Goal: Transaction & Acquisition: Purchase product/service

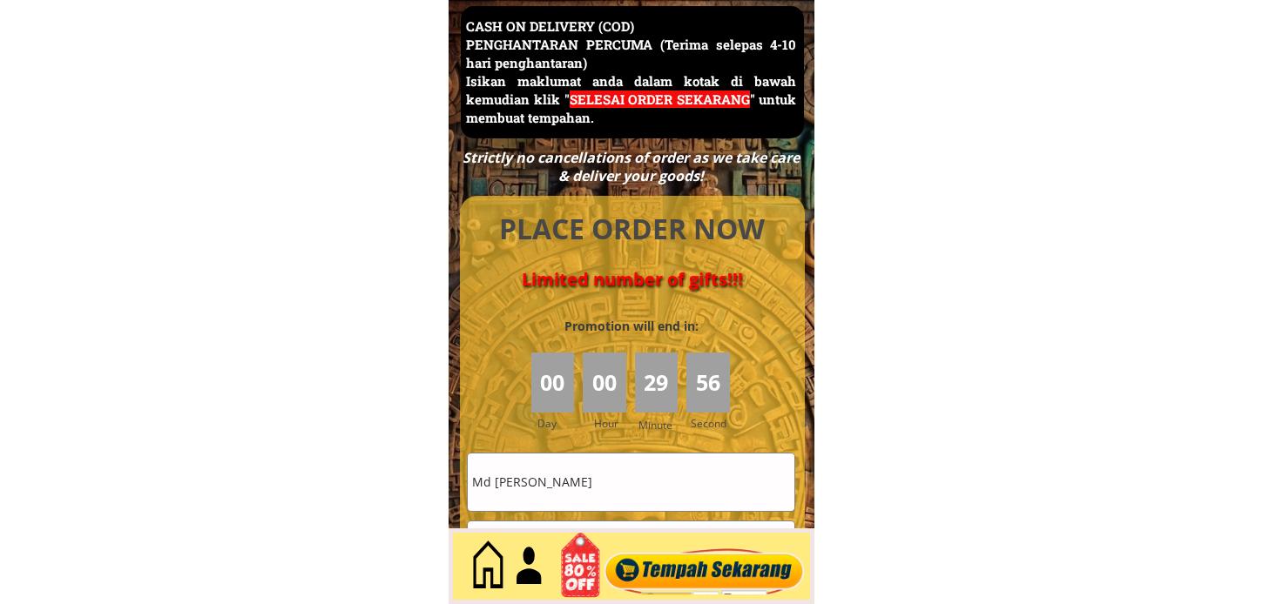
scroll to position [7556, 0]
click at [740, 496] on input "Md [PERSON_NAME]" at bounding box center [631, 482] width 327 height 57
paste input "[PERSON_NAME]"
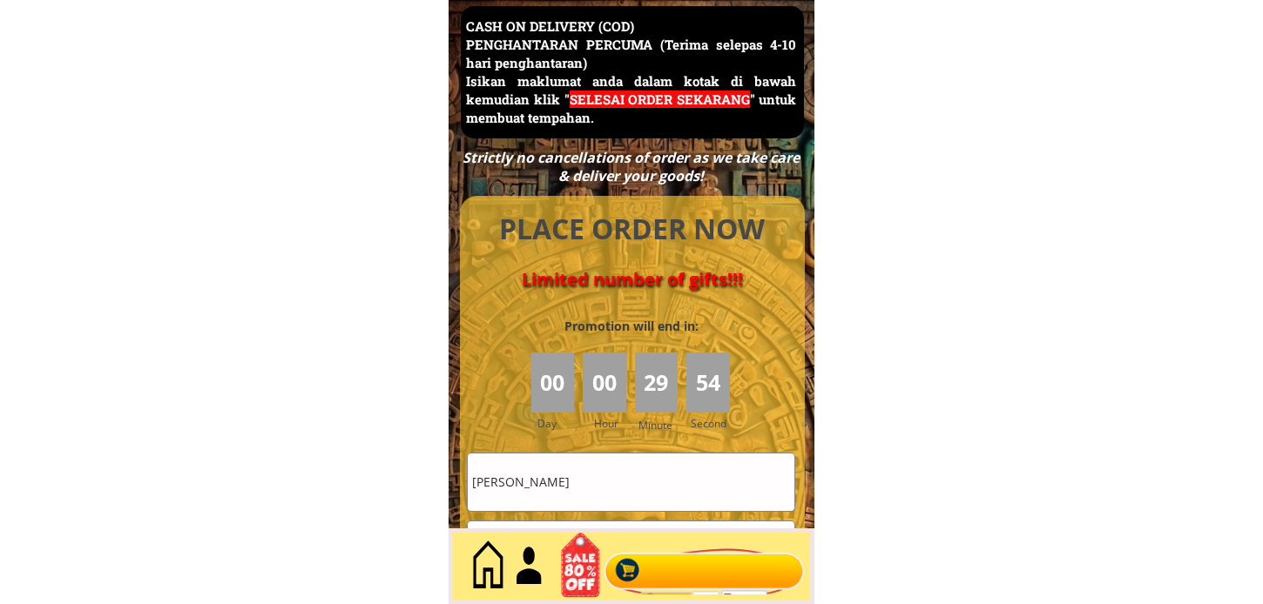
type input "[PERSON_NAME]"
click at [717, 563] on div at bounding box center [704, 566] width 211 height 57
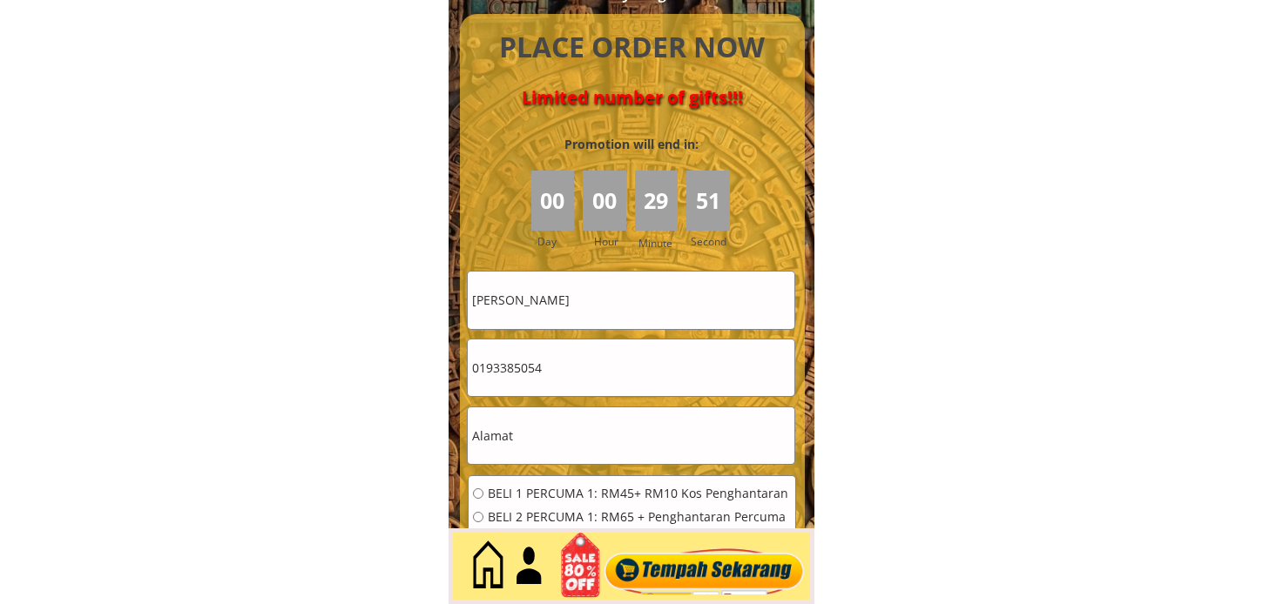
scroll to position [7847, 0]
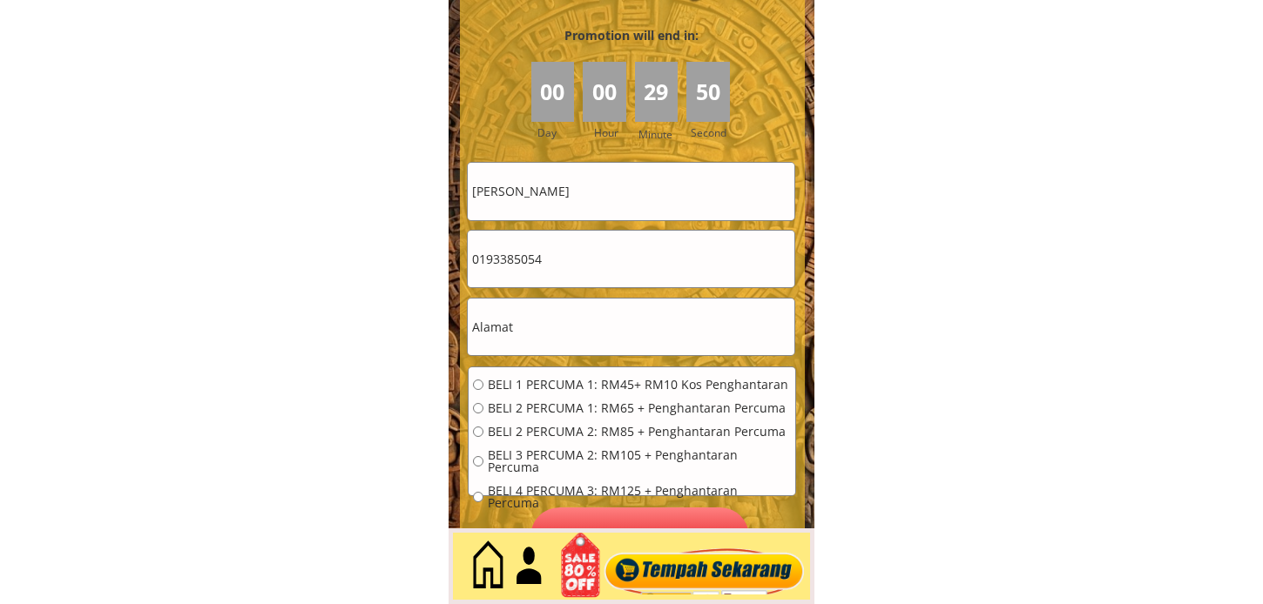
click at [623, 274] on input "0193385054" at bounding box center [631, 259] width 327 height 57
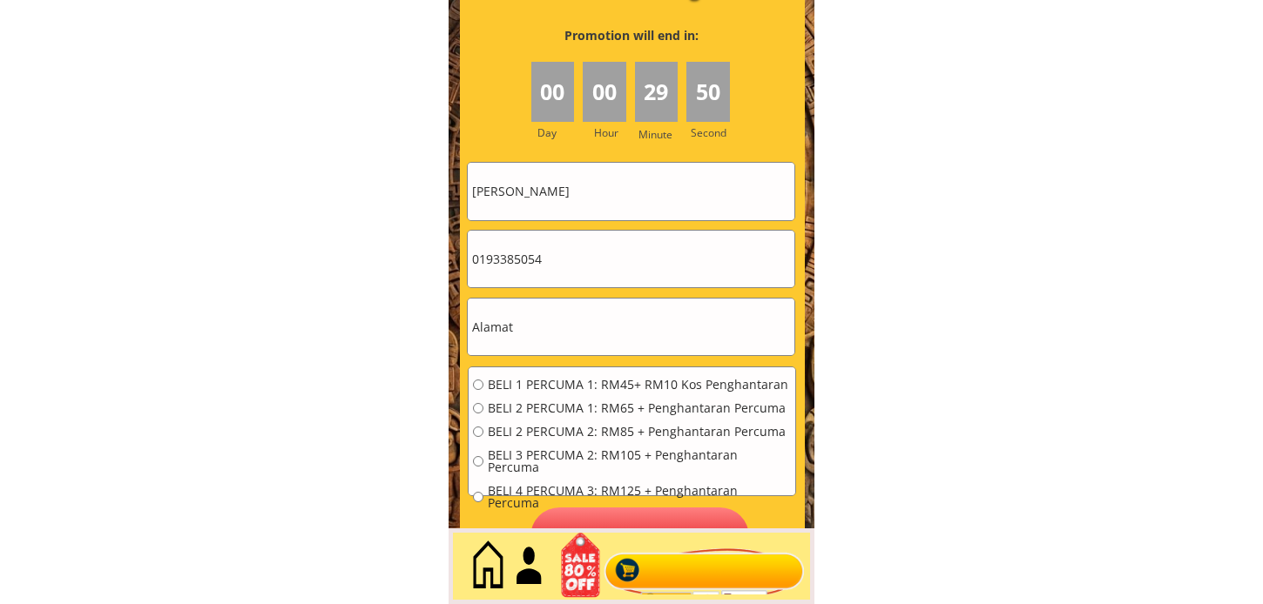
paste input "42110878"
type input "0142110878"
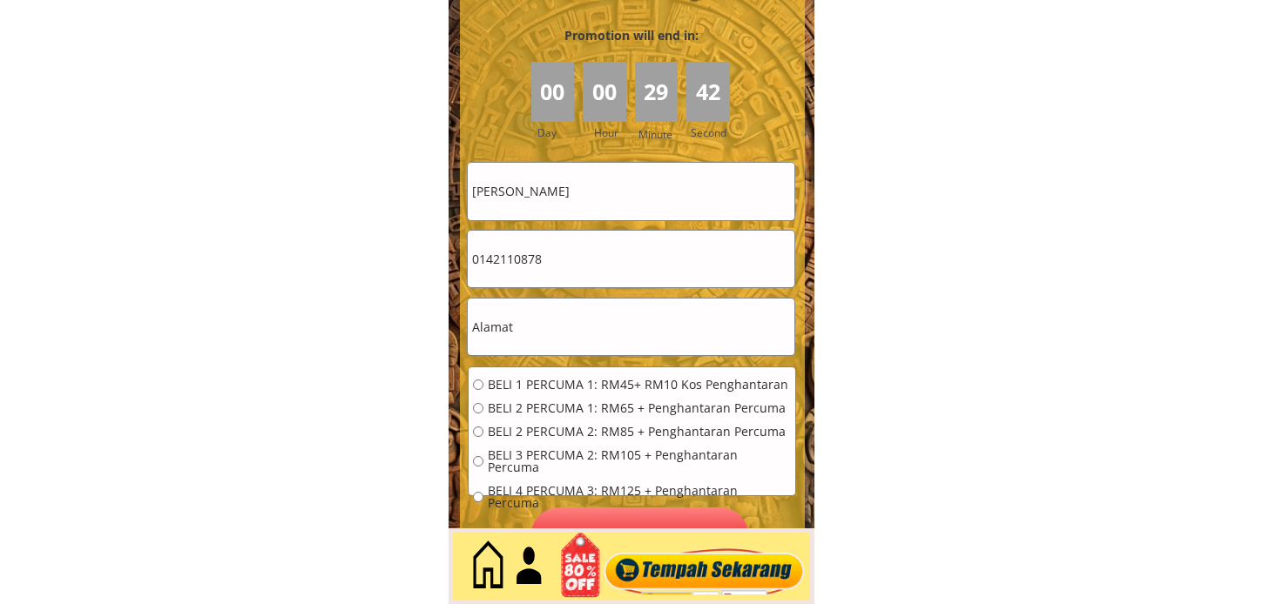
click at [595, 315] on input "text" at bounding box center [631, 327] width 327 height 57
paste input "No 8 Jalam Ambar Tiga Seksyen 7. 40000 [GEOGRAPHIC_DATA]"
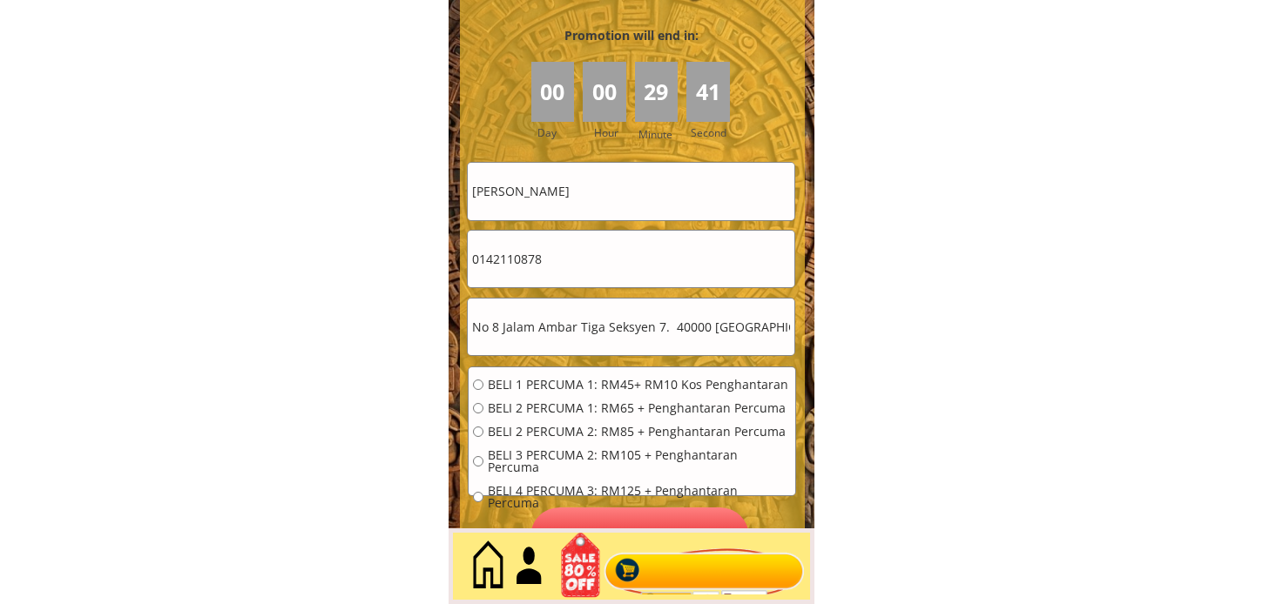
type input "No 8 Jalam Ambar Tiga Seksyen 7. 40000 [GEOGRAPHIC_DATA]"
click at [587, 403] on span "BELI 2 PERCUMA 1: RM65 + Penghantaran Percuma" at bounding box center [639, 408] width 303 height 12
radio input "true"
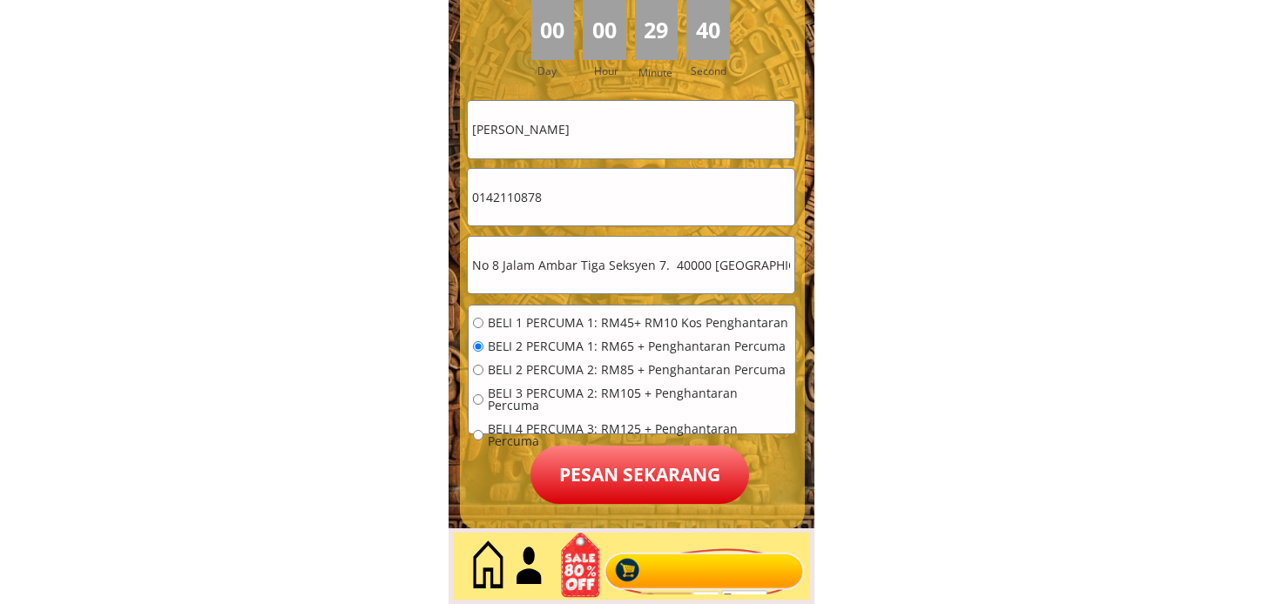
scroll to position [7944, 0]
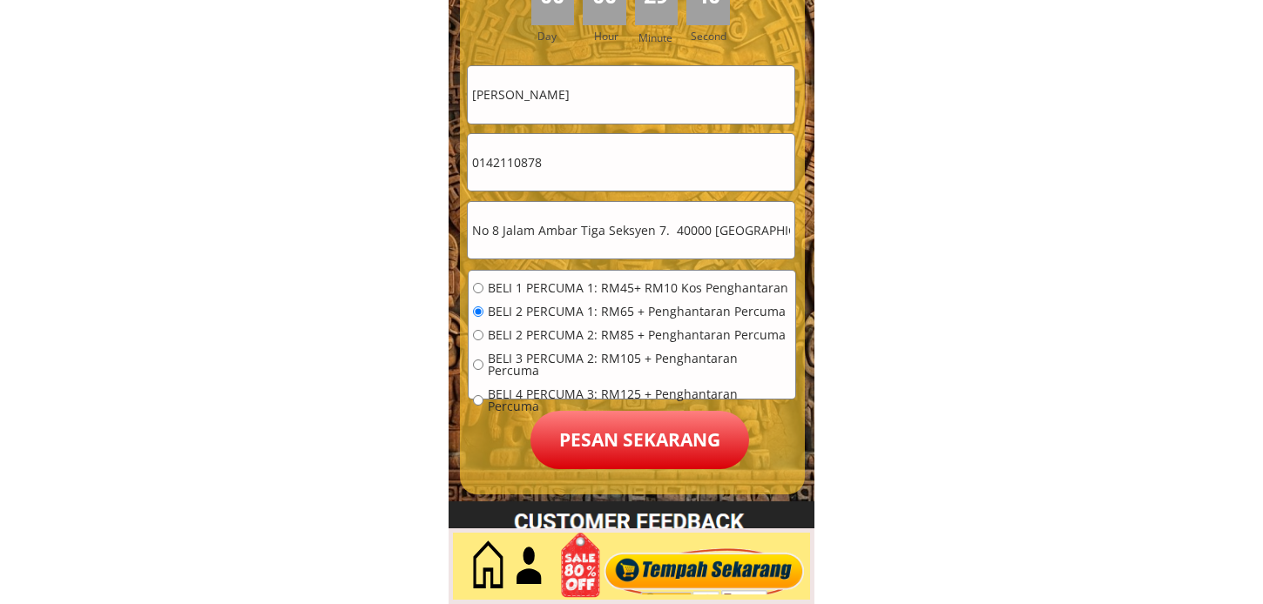
click at [651, 429] on p "Pesan sekarang" at bounding box center [639, 440] width 219 height 58
